Goal: Information Seeking & Learning: Learn about a topic

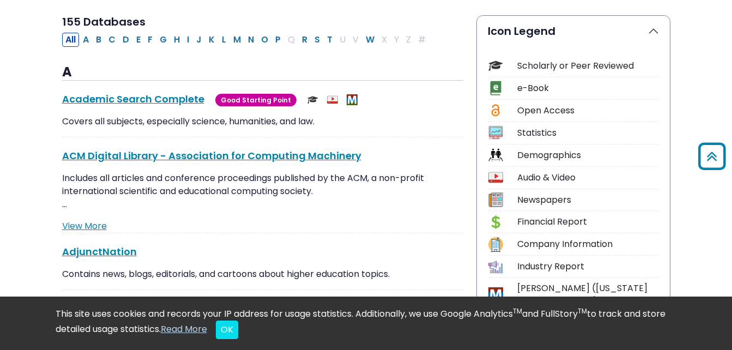
scroll to position [229, 0]
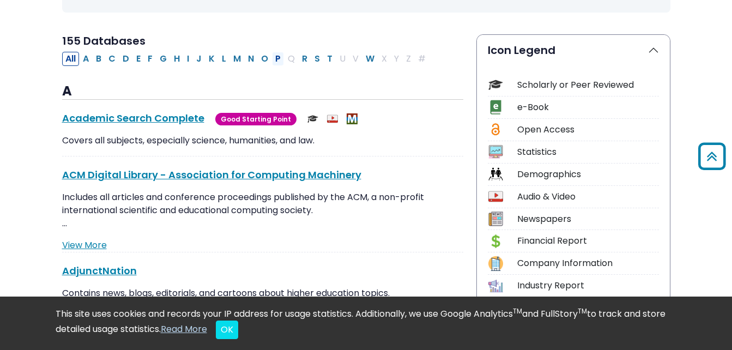
click at [276, 57] on button "P" at bounding box center [278, 59] width 12 height 14
select select "Database Subject Filter"
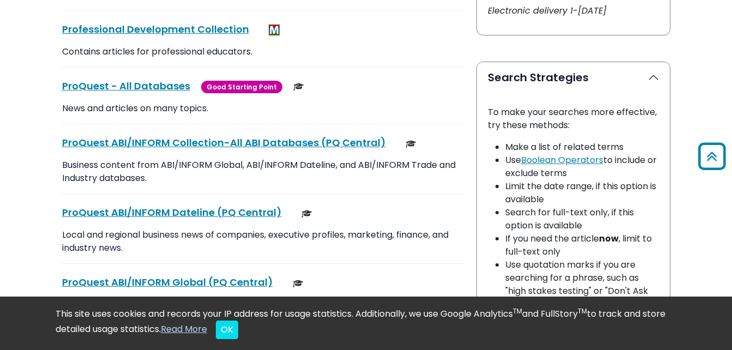
scroll to position [745, 0]
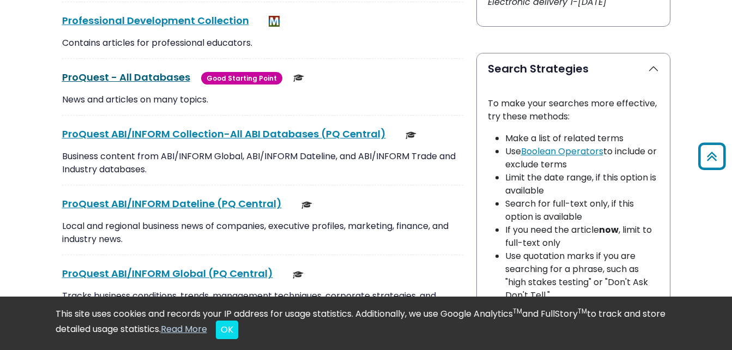
click at [145, 74] on link "ProQuest - All Databases This link opens in a new window" at bounding box center [126, 77] width 128 height 14
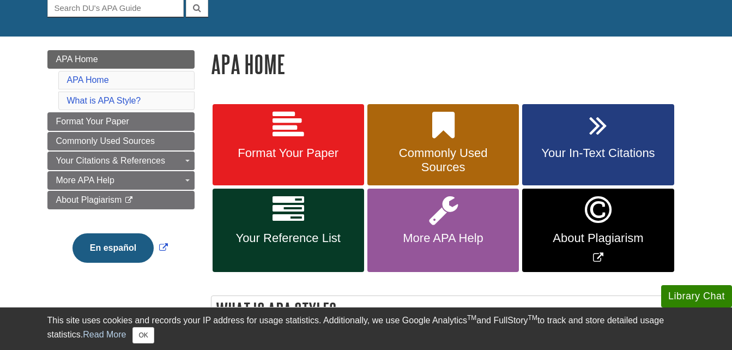
scroll to position [137, 0]
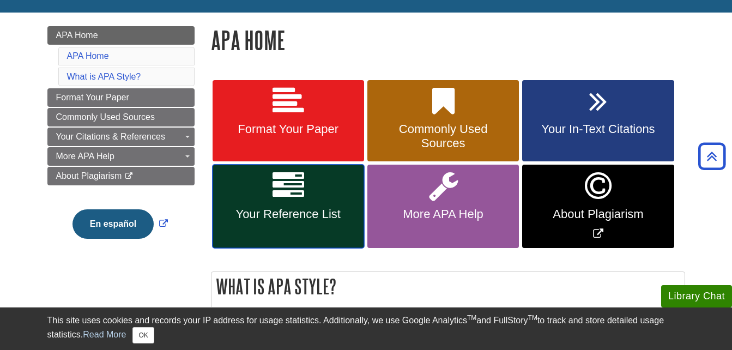
click at [316, 190] on link "Your Reference List" at bounding box center [289, 206] width 152 height 83
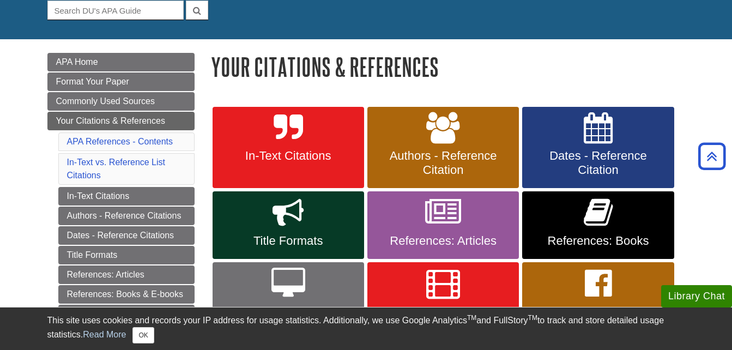
scroll to position [101, 0]
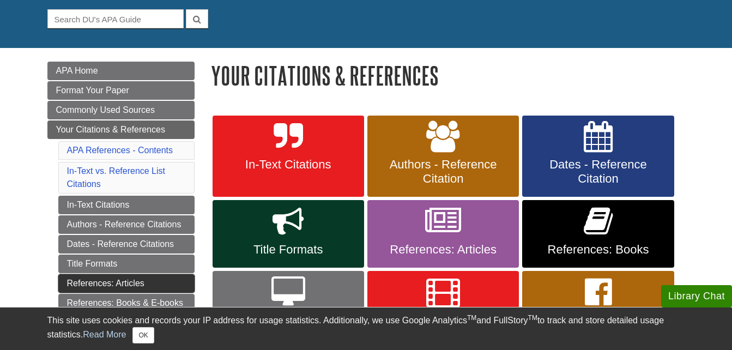
click at [137, 281] on link "References: Articles" at bounding box center [126, 283] width 136 height 19
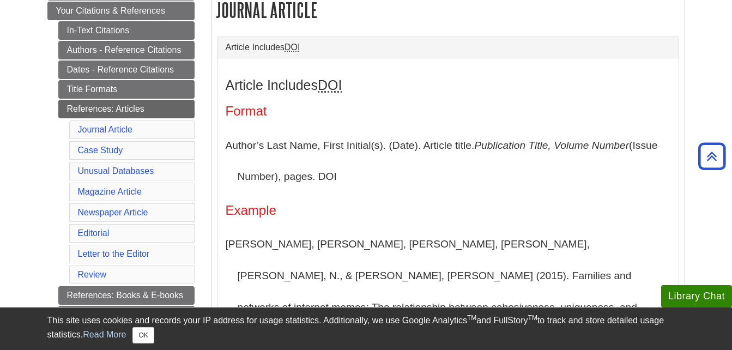
scroll to position [126, 0]
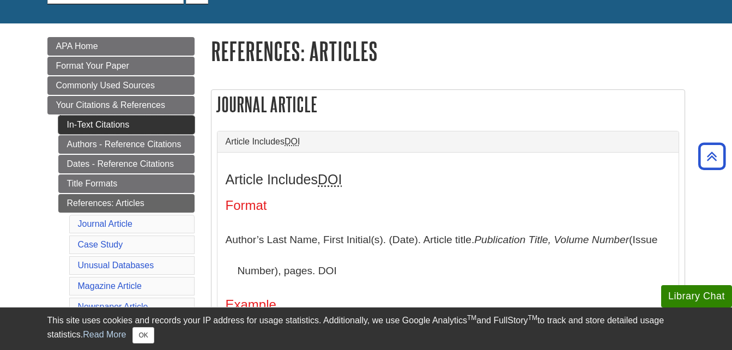
click at [119, 127] on link "In-Text Citations" at bounding box center [126, 125] width 136 height 19
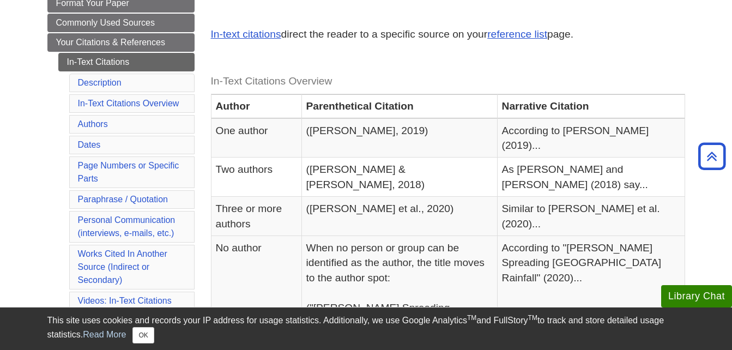
scroll to position [152, 0]
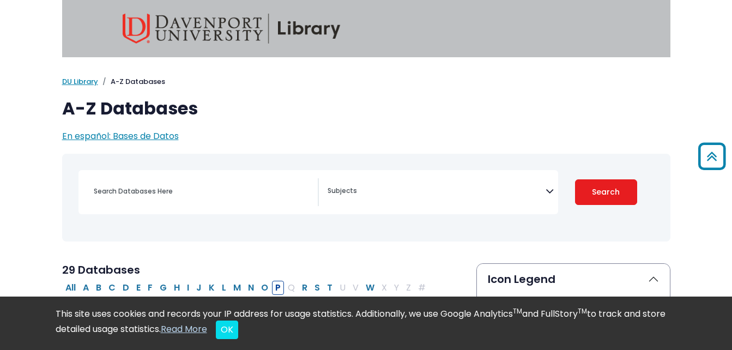
select select "Database Subject Filter"
